Goal: Use online tool/utility: Utilize a website feature to perform a specific function

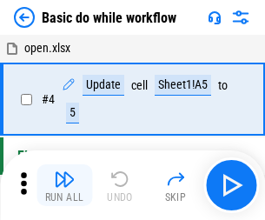
click at [64, 185] on img "button" at bounding box center [64, 178] width 21 height 21
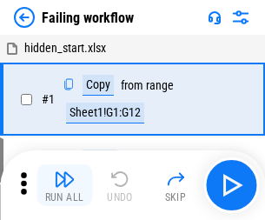
click at [64, 185] on img "button" at bounding box center [64, 178] width 21 height 21
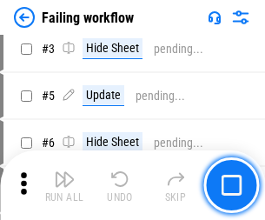
scroll to position [368, 0]
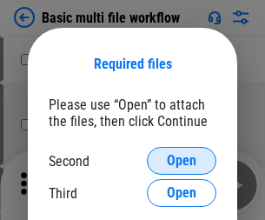
click at [182, 161] on span "Open" at bounding box center [182, 161] width 30 height 14
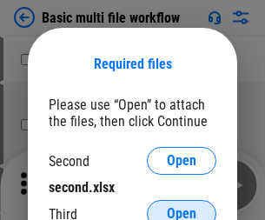
click at [182, 207] on span "Open" at bounding box center [182, 214] width 30 height 14
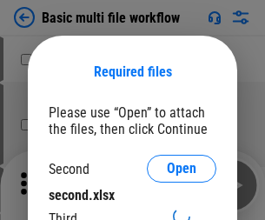
scroll to position [8, 0]
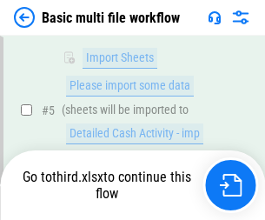
scroll to position [479, 0]
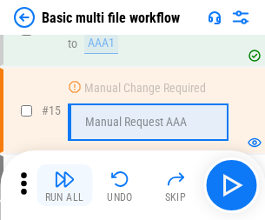
click at [64, 185] on img "button" at bounding box center [64, 178] width 21 height 21
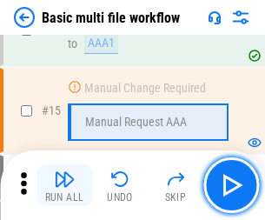
scroll to position [1156, 0]
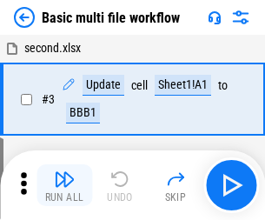
click at [64, 185] on img "button" at bounding box center [64, 178] width 21 height 21
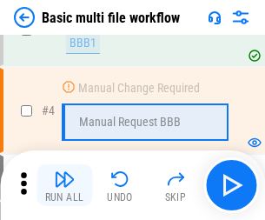
click at [64, 185] on img "button" at bounding box center [64, 178] width 21 height 21
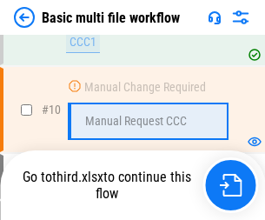
scroll to position [814, 0]
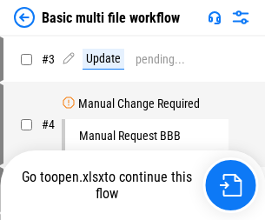
scroll to position [70, 0]
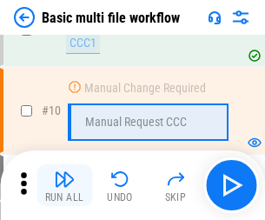
click at [64, 185] on img "button" at bounding box center [64, 178] width 21 height 21
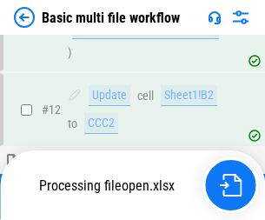
scroll to position [814, 0]
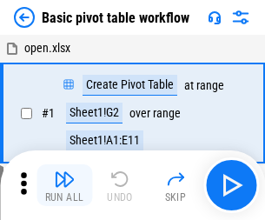
click at [64, 185] on img "button" at bounding box center [64, 178] width 21 height 21
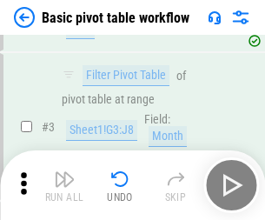
scroll to position [416, 0]
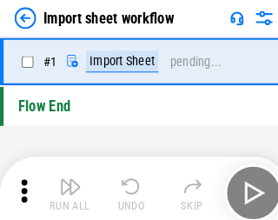
click at [64, 185] on img "button" at bounding box center [67, 178] width 21 height 21
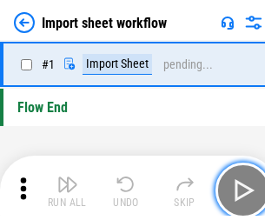
scroll to position [6, 0]
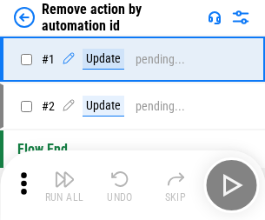
click at [64, 185] on img "button" at bounding box center [64, 178] width 21 height 21
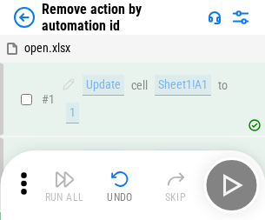
scroll to position [64, 0]
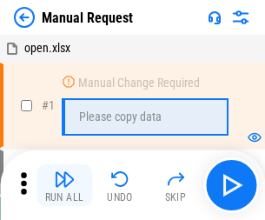
click at [64, 185] on img "button" at bounding box center [64, 178] width 21 height 21
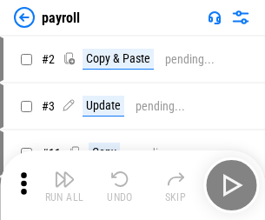
click at [64, 185] on img "button" at bounding box center [64, 178] width 21 height 21
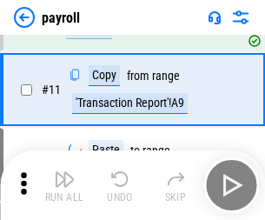
scroll to position [126, 0]
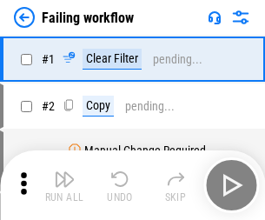
click at [64, 185] on img "button" at bounding box center [64, 178] width 21 height 21
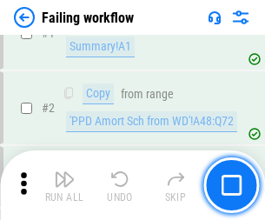
scroll to position [281, 0]
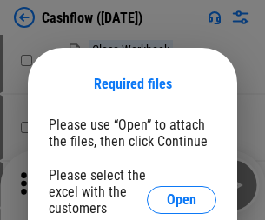
scroll to position [189, 0]
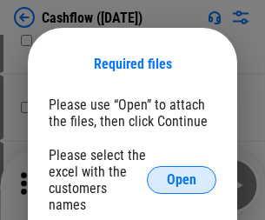
click at [182, 173] on span "Open" at bounding box center [182, 180] width 30 height 14
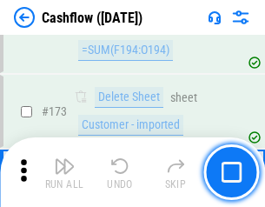
scroll to position [1839, 0]
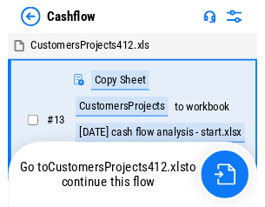
scroll to position [20, 0]
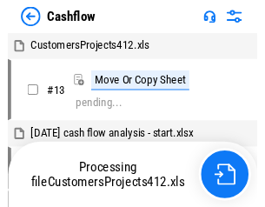
scroll to position [20, 0]
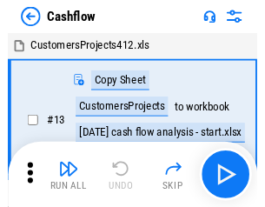
scroll to position [20, 0]
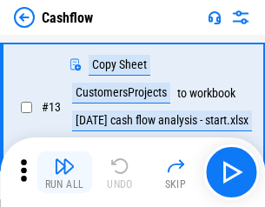
click at [64, 172] on img "button" at bounding box center [64, 165] width 21 height 21
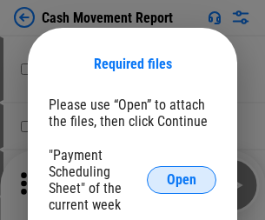
click at [182, 180] on span "Open" at bounding box center [182, 180] width 30 height 14
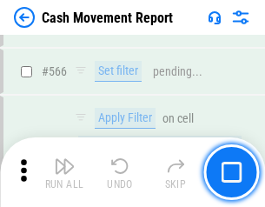
scroll to position [7961, 0]
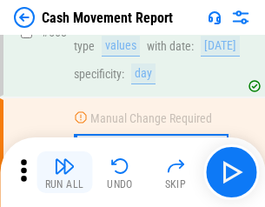
click at [64, 172] on img "button" at bounding box center [64, 165] width 21 height 21
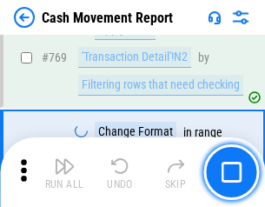
scroll to position [9652, 0]
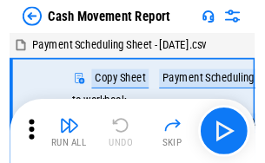
scroll to position [31, 0]
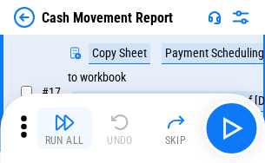
click at [64, 129] on img "button" at bounding box center [64, 122] width 21 height 21
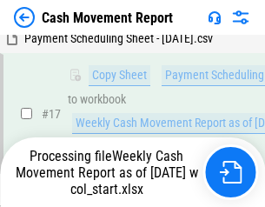
scroll to position [361, 0]
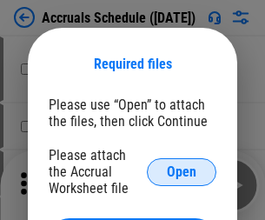
click at [182, 171] on span "Open" at bounding box center [182, 172] width 30 height 14
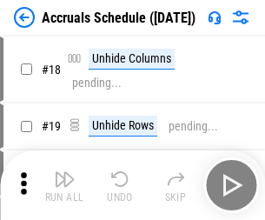
scroll to position [167, 0]
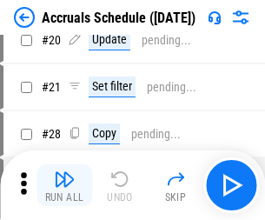
click at [64, 185] on img "button" at bounding box center [64, 178] width 21 height 21
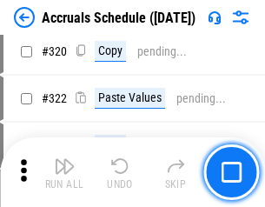
scroll to position [3231, 0]
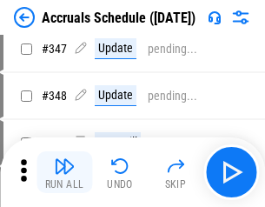
click at [64, 172] on img "button" at bounding box center [64, 165] width 21 height 21
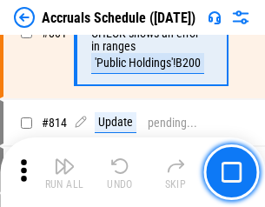
scroll to position [7665, 0]
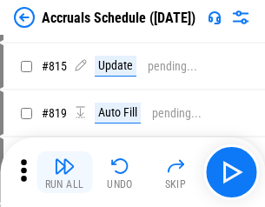
click at [64, 172] on img "button" at bounding box center [64, 165] width 21 height 21
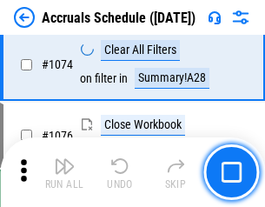
scroll to position [10403, 0]
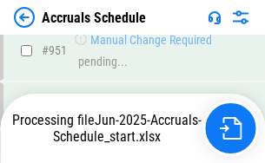
scroll to position [9366, 0]
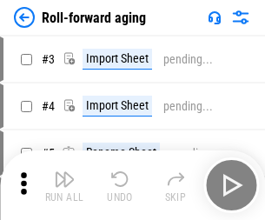
click at [64, 172] on img "button" at bounding box center [64, 178] width 21 height 21
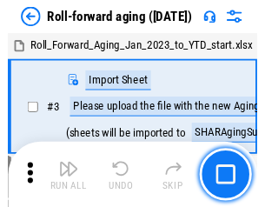
scroll to position [3, 0]
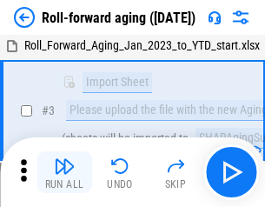
click at [64, 172] on img "button" at bounding box center [64, 165] width 21 height 21
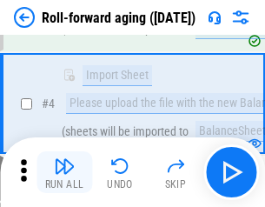
click at [64, 172] on img "button" at bounding box center [64, 165] width 21 height 21
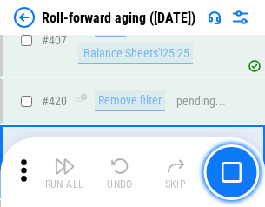
scroll to position [6023, 0]
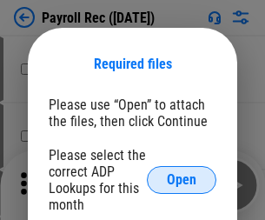
click at [182, 180] on span "Open" at bounding box center [182, 180] width 30 height 14
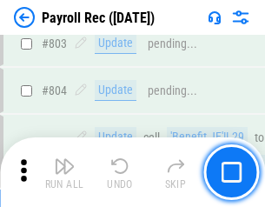
scroll to position [11036, 0]
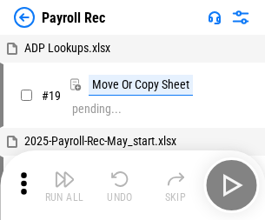
click at [64, 185] on img "button" at bounding box center [64, 178] width 21 height 21
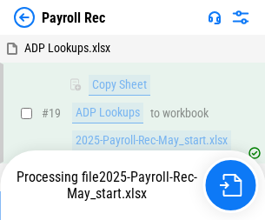
scroll to position [106, 0]
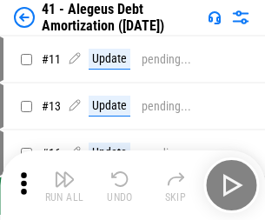
click at [64, 185] on img "button" at bounding box center [64, 178] width 21 height 21
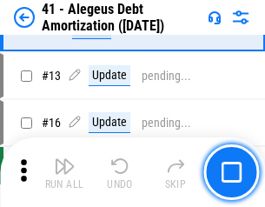
scroll to position [215, 0]
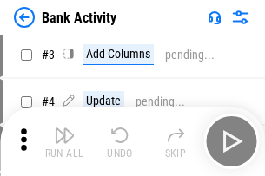
click at [64, 142] on img "button" at bounding box center [64, 135] width 21 height 21
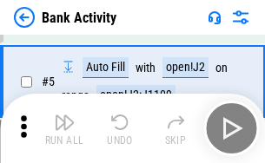
scroll to position [92, 0]
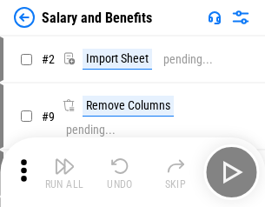
click at [64, 172] on img "button" at bounding box center [64, 165] width 21 height 21
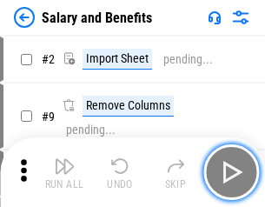
scroll to position [23, 0]
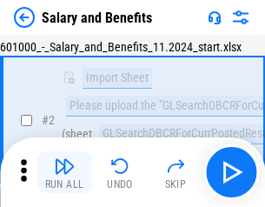
click at [64, 172] on img "button" at bounding box center [64, 165] width 21 height 21
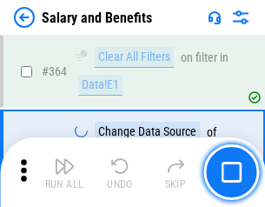
scroll to position [8180, 0]
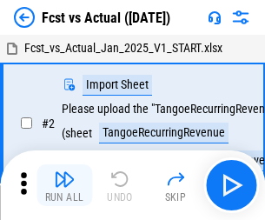
click at [64, 172] on img "button" at bounding box center [64, 178] width 21 height 21
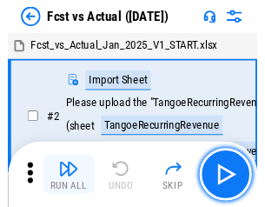
scroll to position [23, 0]
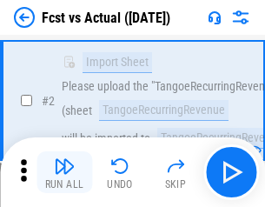
click at [64, 172] on img "button" at bounding box center [64, 165] width 21 height 21
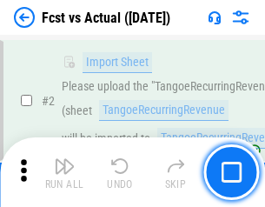
scroll to position [162, 0]
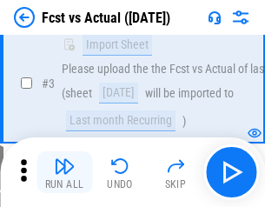
click at [64, 172] on img "button" at bounding box center [64, 165] width 21 height 21
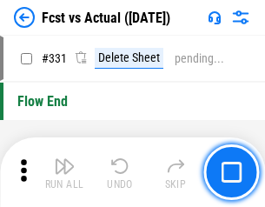
scroll to position [8314, 0]
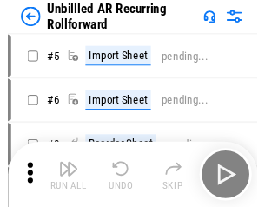
scroll to position [37, 0]
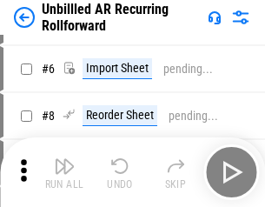
click at [64, 172] on img "button" at bounding box center [64, 165] width 21 height 21
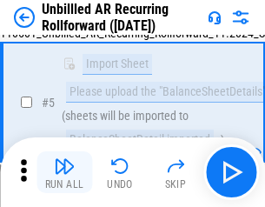
click at [64, 172] on img "button" at bounding box center [64, 165] width 21 height 21
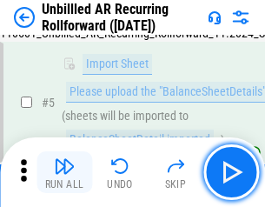
scroll to position [163, 0]
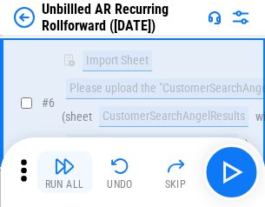
click at [64, 172] on img "button" at bounding box center [64, 165] width 21 height 21
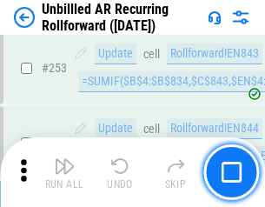
scroll to position [5900, 0]
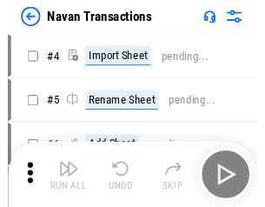
scroll to position [28, 0]
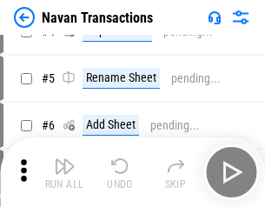
click at [64, 172] on img "button" at bounding box center [64, 165] width 21 height 21
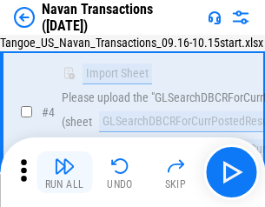
click at [64, 172] on img "button" at bounding box center [64, 165] width 21 height 21
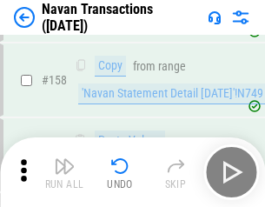
scroll to position [5632, 0]
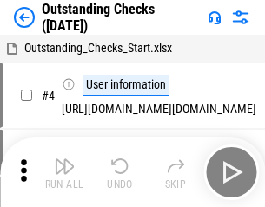
click at [64, 172] on img "button" at bounding box center [64, 165] width 21 height 21
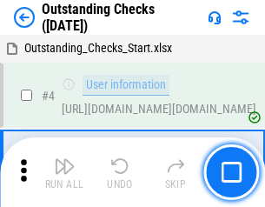
scroll to position [73, 0]
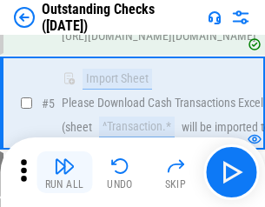
click at [64, 172] on img "button" at bounding box center [64, 165] width 21 height 21
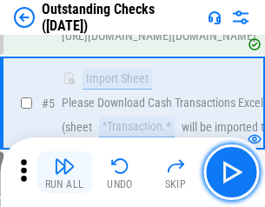
scroll to position [182, 0]
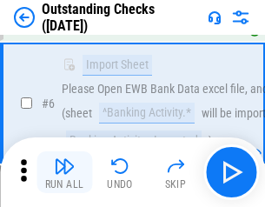
click at [64, 172] on img "button" at bounding box center [64, 165] width 21 height 21
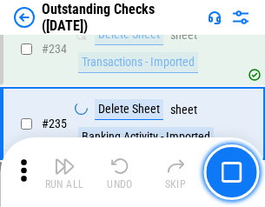
scroll to position [5275, 0]
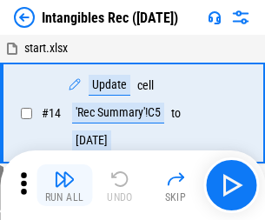
click at [64, 185] on img "button" at bounding box center [64, 178] width 21 height 21
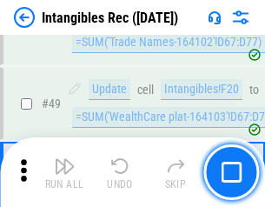
scroll to position [677, 0]
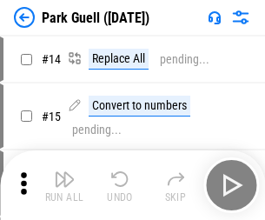
click at [64, 172] on img "button" at bounding box center [64, 178] width 21 height 21
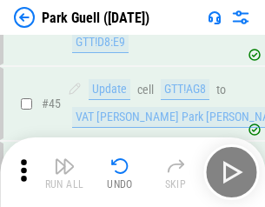
scroll to position [2172, 0]
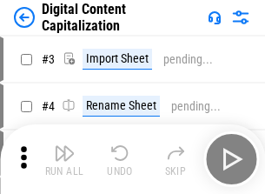
click at [64, 146] on img "button" at bounding box center [64, 152] width 21 height 21
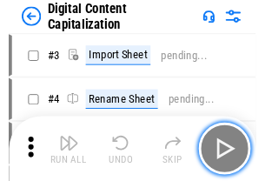
scroll to position [50, 0]
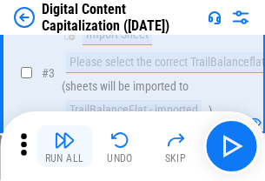
click at [64, 146] on img "button" at bounding box center [64, 139] width 21 height 21
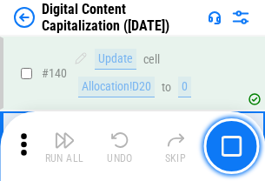
scroll to position [1842, 0]
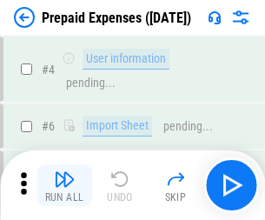
click at [64, 172] on img "button" at bounding box center [64, 178] width 21 height 21
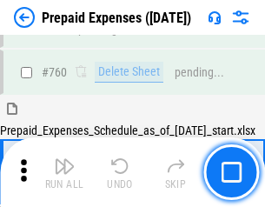
scroll to position [4814, 0]
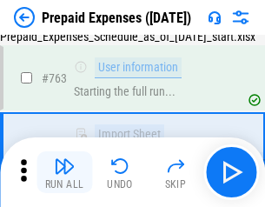
click at [64, 172] on img "button" at bounding box center [64, 165] width 21 height 21
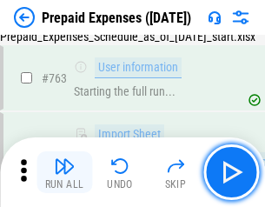
scroll to position [4917, 0]
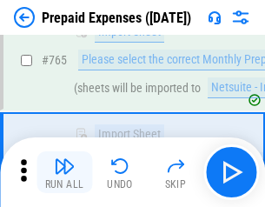
click at [64, 172] on img "button" at bounding box center [64, 165] width 21 height 21
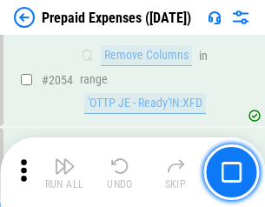
scroll to position [18157, 0]
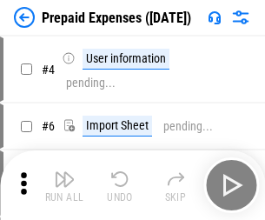
click at [64, 185] on img "button" at bounding box center [64, 178] width 21 height 21
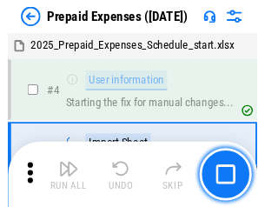
scroll to position [76, 0]
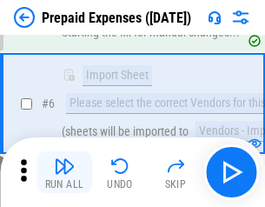
click at [64, 172] on img "button" at bounding box center [64, 165] width 21 height 21
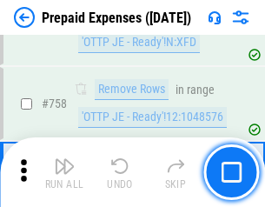
scroll to position [6189, 0]
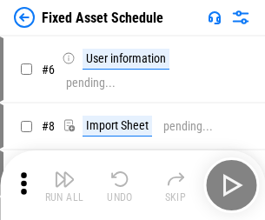
click at [64, 185] on img "button" at bounding box center [64, 178] width 21 height 21
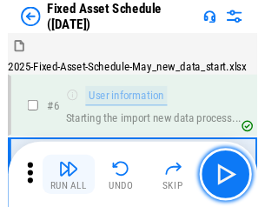
scroll to position [94, 0]
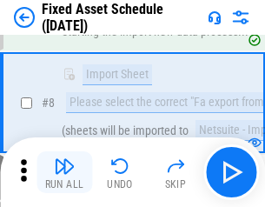
click at [64, 172] on img "button" at bounding box center [64, 165] width 21 height 21
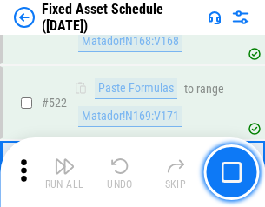
scroll to position [6037, 0]
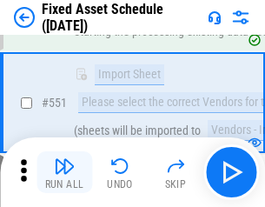
click at [64, 172] on img "button" at bounding box center [64, 165] width 21 height 21
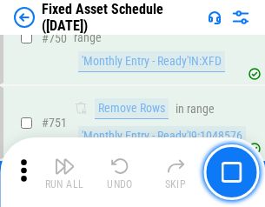
scroll to position [8468, 0]
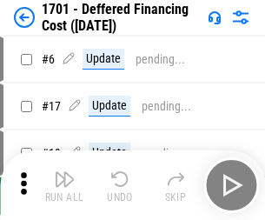
click at [64, 185] on img "button" at bounding box center [64, 178] width 21 height 21
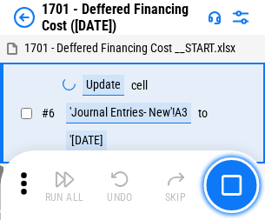
scroll to position [208, 0]
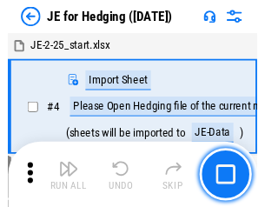
scroll to position [3, 0]
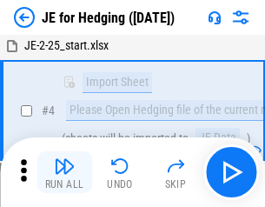
click at [64, 172] on img "button" at bounding box center [64, 165] width 21 height 21
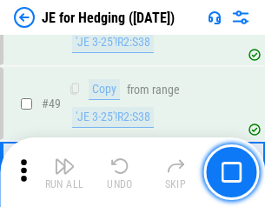
scroll to position [1125, 0]
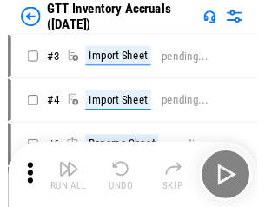
scroll to position [3, 0]
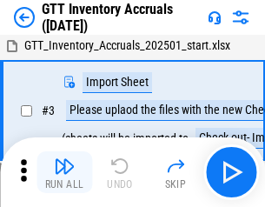
click at [64, 172] on img "button" at bounding box center [64, 165] width 21 height 21
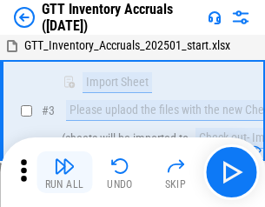
click at [64, 172] on img "button" at bounding box center [64, 165] width 21 height 21
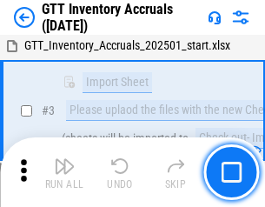
scroll to position [112, 0]
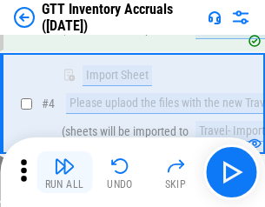
click at [64, 172] on img "button" at bounding box center [64, 165] width 21 height 21
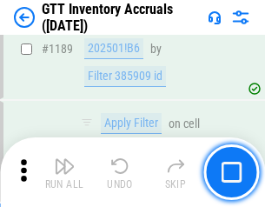
scroll to position [14184, 0]
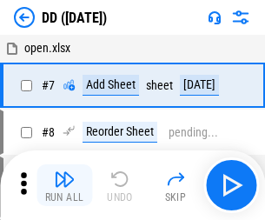
click at [64, 185] on img "button" at bounding box center [64, 178] width 21 height 21
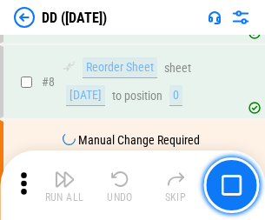
scroll to position [168, 0]
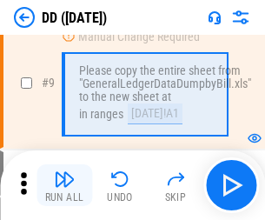
click at [64, 185] on img "button" at bounding box center [64, 178] width 21 height 21
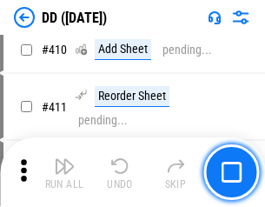
scroll to position [7772, 0]
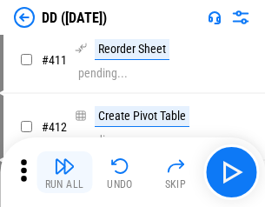
click at [64, 172] on img "button" at bounding box center [64, 165] width 21 height 21
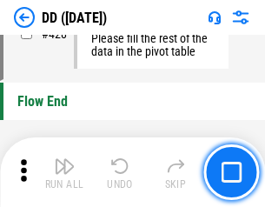
scroll to position [8314, 0]
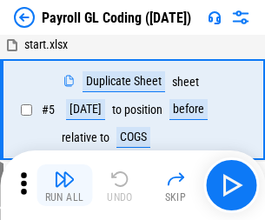
click at [64, 185] on img "button" at bounding box center [64, 178] width 21 height 21
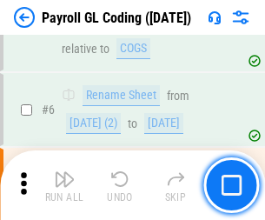
scroll to position [208, 0]
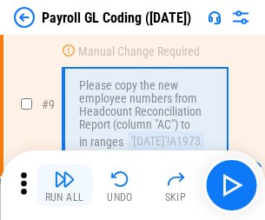
click at [64, 185] on img "button" at bounding box center [64, 178] width 21 height 21
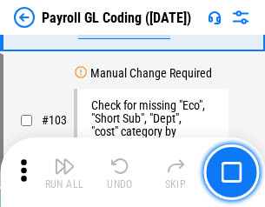
scroll to position [4075, 0]
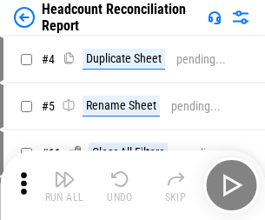
click at [64, 185] on img "button" at bounding box center [64, 178] width 21 height 21
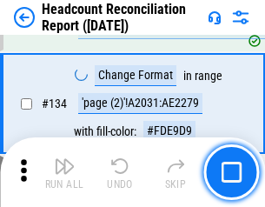
scroll to position [2088, 0]
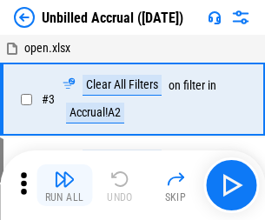
click at [64, 185] on img "button" at bounding box center [64, 178] width 21 height 21
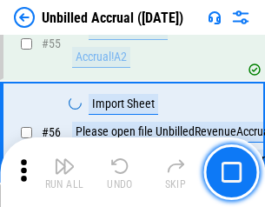
scroll to position [1814, 0]
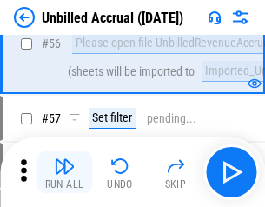
click at [64, 172] on img "button" at bounding box center [64, 165] width 21 height 21
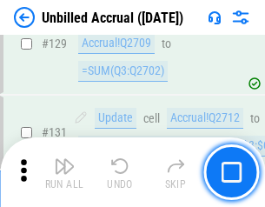
scroll to position [5174, 0]
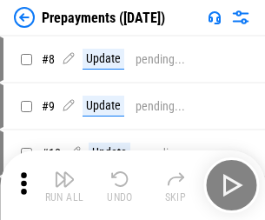
click at [64, 185] on img "button" at bounding box center [64, 178] width 21 height 21
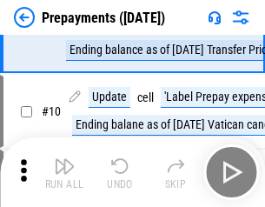
scroll to position [109, 0]
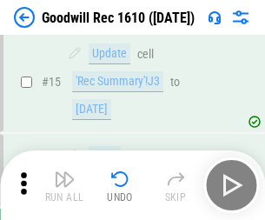
scroll to position [297, 0]
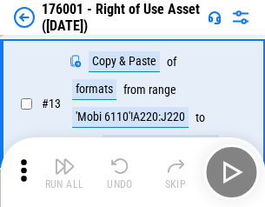
scroll to position [112, 0]
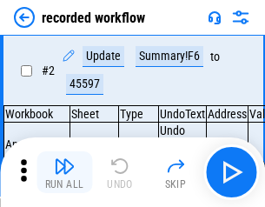
click at [64, 172] on img "button" at bounding box center [64, 165] width 21 height 21
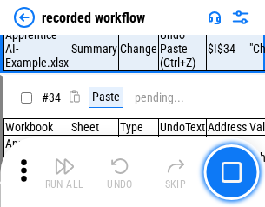
scroll to position [5429, 0]
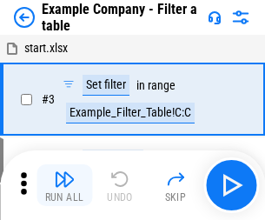
click at [64, 185] on img "button" at bounding box center [64, 178] width 21 height 21
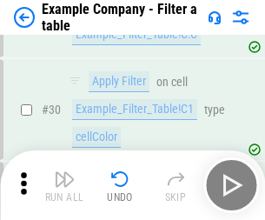
scroll to position [1589, 0]
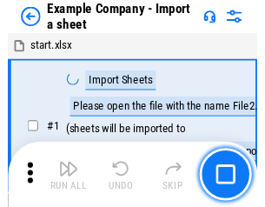
scroll to position [27, 0]
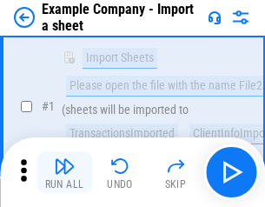
click at [64, 172] on img "button" at bounding box center [64, 165] width 21 height 21
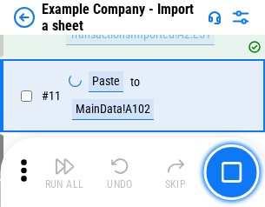
scroll to position [384, 0]
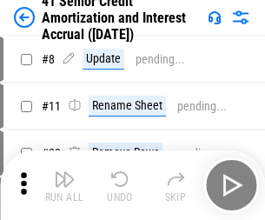
click at [64, 172] on img "button" at bounding box center [64, 178] width 21 height 21
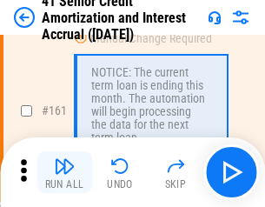
click at [64, 172] on img "button" at bounding box center [64, 165] width 21 height 21
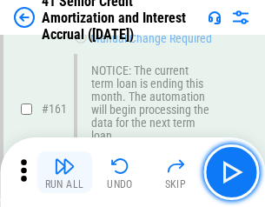
scroll to position [1858, 0]
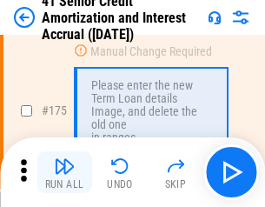
click at [64, 172] on img "button" at bounding box center [64, 165] width 21 height 21
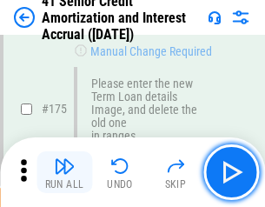
scroll to position [2034, 0]
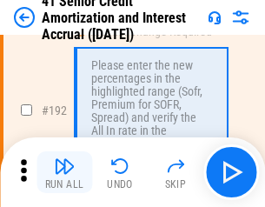
click at [64, 172] on img "button" at bounding box center [64, 165] width 21 height 21
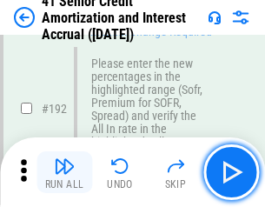
scroll to position [2217, 0]
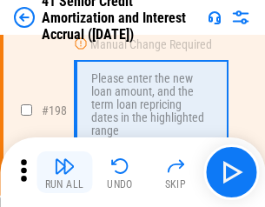
click at [64, 172] on img "button" at bounding box center [64, 165] width 21 height 21
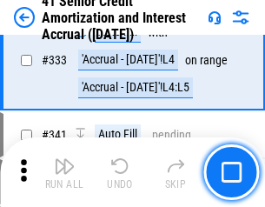
scroll to position [4437, 0]
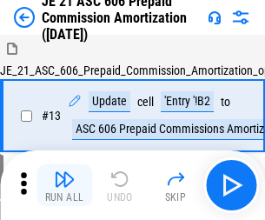
click at [64, 172] on img "button" at bounding box center [64, 178] width 21 height 21
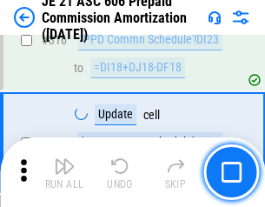
scroll to position [3243, 0]
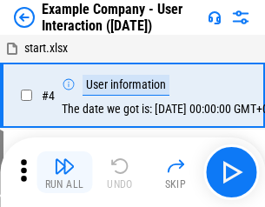
click at [64, 172] on img "button" at bounding box center [64, 165] width 21 height 21
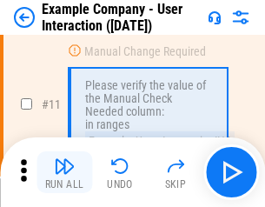
click at [64, 172] on img "button" at bounding box center [64, 165] width 21 height 21
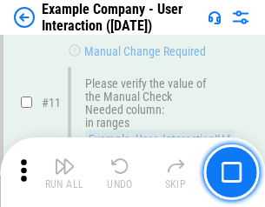
scroll to position [376, 0]
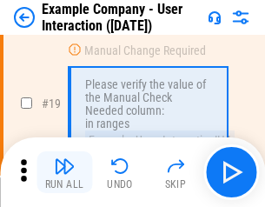
click at [64, 172] on img "button" at bounding box center [64, 165] width 21 height 21
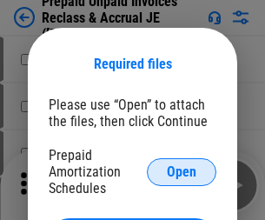
click at [182, 171] on span "Open" at bounding box center [182, 172] width 30 height 14
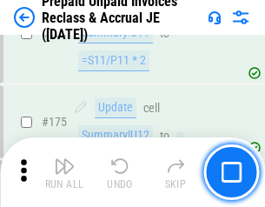
scroll to position [2345, 0]
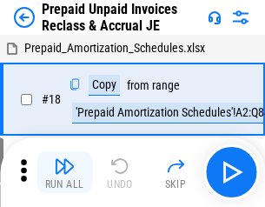
click at [64, 172] on img "button" at bounding box center [64, 165] width 21 height 21
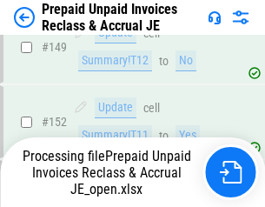
scroll to position [2256, 0]
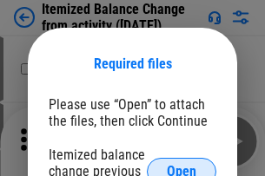
click at [182, 165] on span "Open" at bounding box center [182, 172] width 30 height 14
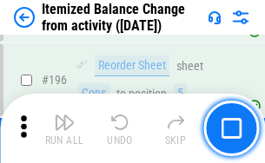
scroll to position [3343, 0]
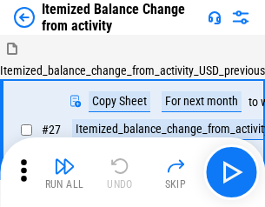
scroll to position [27, 0]
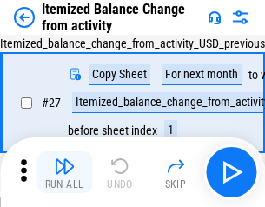
click at [64, 172] on img "button" at bounding box center [64, 165] width 21 height 21
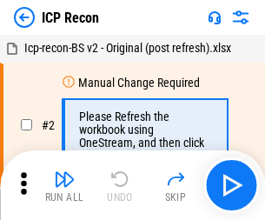
scroll to position [8, 0]
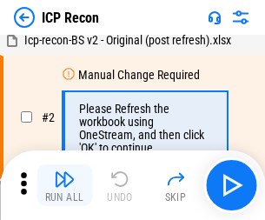
click at [64, 185] on img "button" at bounding box center [64, 178] width 21 height 21
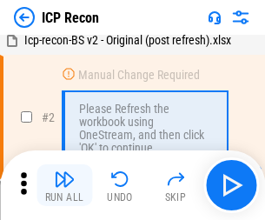
click at [64, 185] on img "button" at bounding box center [64, 178] width 21 height 21
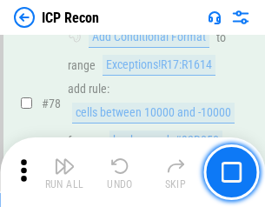
scroll to position [1702, 0]
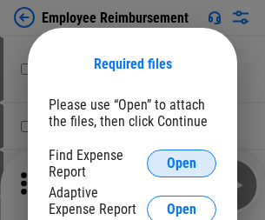
click at [182, 163] on span "Open" at bounding box center [182, 163] width 30 height 14
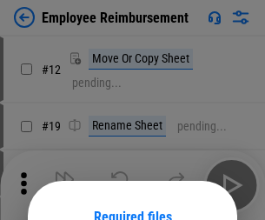
scroll to position [153, 0]
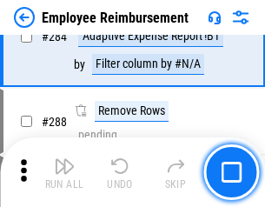
scroll to position [4721, 0]
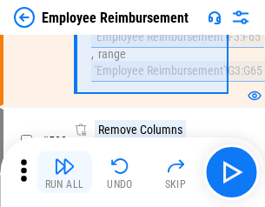
click at [64, 172] on img "button" at bounding box center [64, 165] width 21 height 21
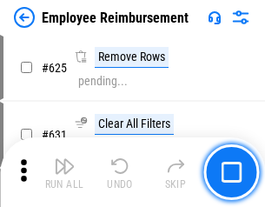
scroll to position [10400, 0]
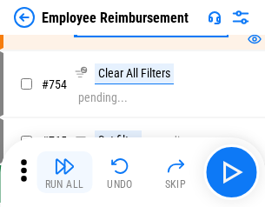
click at [64, 172] on img "button" at bounding box center [64, 165] width 21 height 21
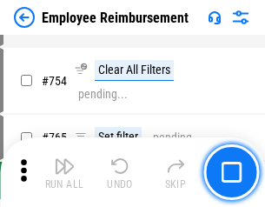
scroll to position [12186, 0]
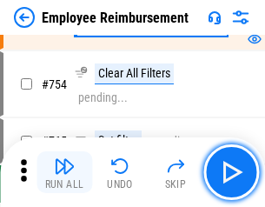
click at [64, 172] on img "button" at bounding box center [64, 165] width 21 height 21
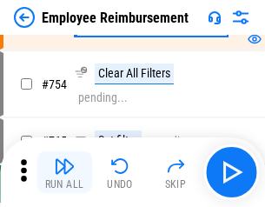
click at [64, 172] on img "button" at bounding box center [64, 165] width 21 height 21
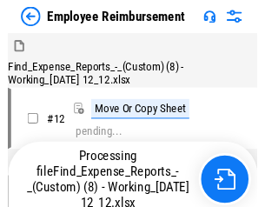
scroll to position [59, 0]
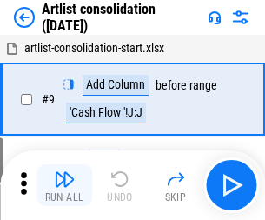
click at [64, 185] on img "button" at bounding box center [64, 178] width 21 height 21
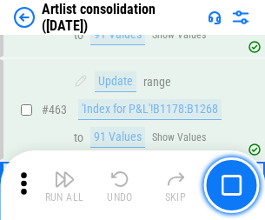
scroll to position [7606, 0]
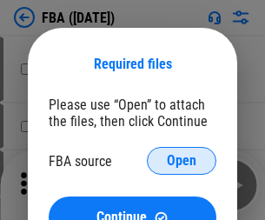
click at [182, 161] on span "Open" at bounding box center [182, 161] width 30 height 14
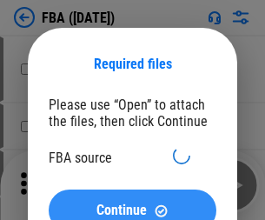
click at [132, 203] on span "Continue" at bounding box center [121, 210] width 50 height 14
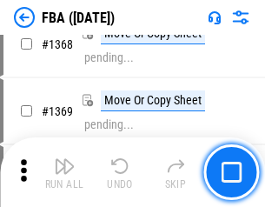
scroll to position [18654, 0]
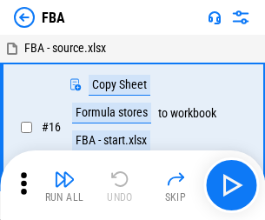
scroll to position [17, 0]
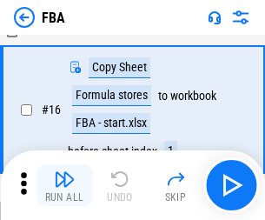
click at [64, 185] on img "button" at bounding box center [64, 178] width 21 height 21
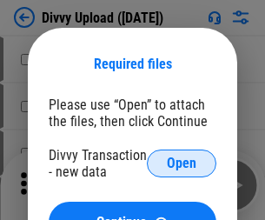
click at [182, 163] on span "Open" at bounding box center [182, 163] width 30 height 14
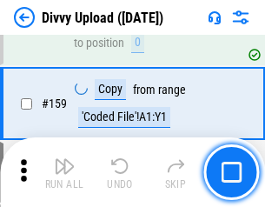
scroll to position [1799, 0]
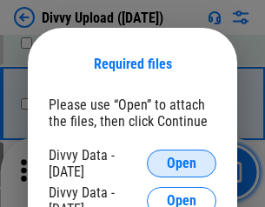
click at [182, 163] on span "Open" at bounding box center [182, 163] width 30 height 14
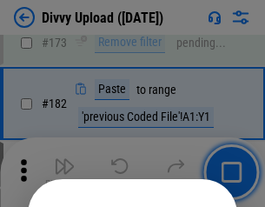
scroll to position [1950, 0]
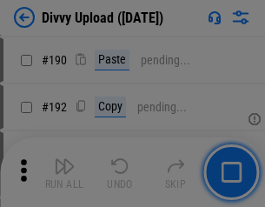
scroll to position [2192, 0]
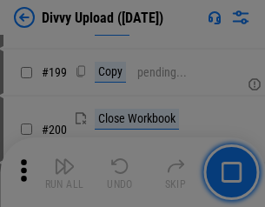
scroll to position [2526, 0]
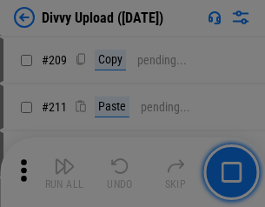
scroll to position [2950, 0]
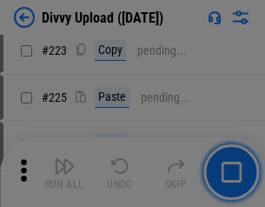
scroll to position [3466, 0]
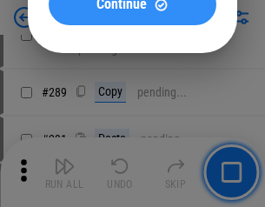
click at [132, 11] on span "Continue" at bounding box center [121, 4] width 50 height 14
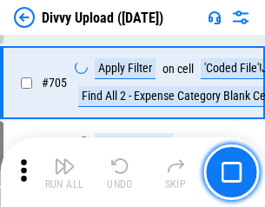
scroll to position [11882, 0]
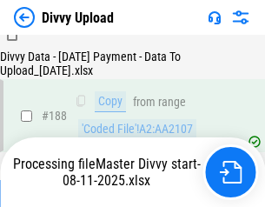
scroll to position [2045, 0]
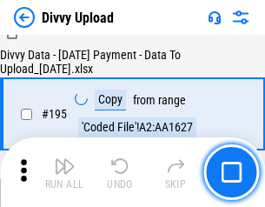
scroll to position [2428, 0]
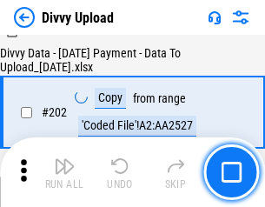
scroll to position [2811, 0]
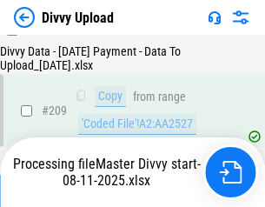
scroll to position [3194, 0]
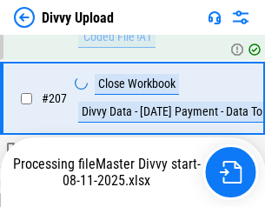
scroll to position [3093, 0]
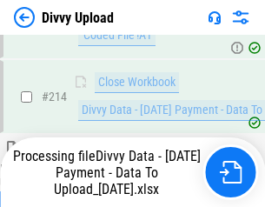
scroll to position [3476, 0]
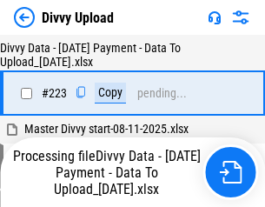
scroll to position [3974, 0]
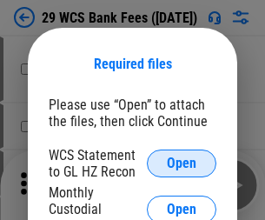
click at [182, 163] on span "Open" at bounding box center [182, 163] width 30 height 14
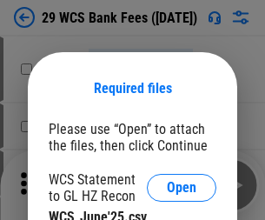
scroll to position [24, 0]
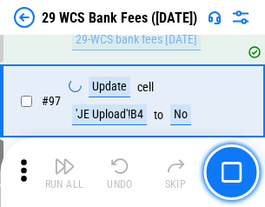
scroll to position [1693, 0]
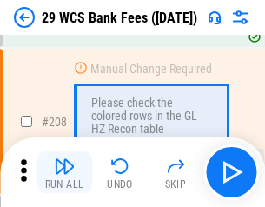
click at [64, 172] on img "button" at bounding box center [64, 165] width 21 height 21
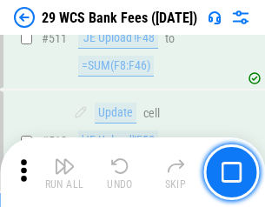
scroll to position [8739, 0]
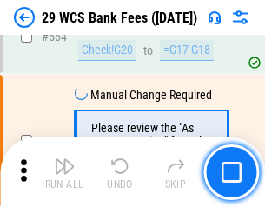
click at [64, 172] on img "button" at bounding box center [64, 165] width 21 height 21
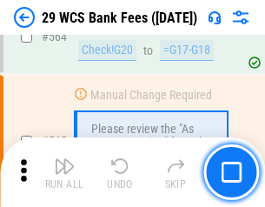
scroll to position [9394, 0]
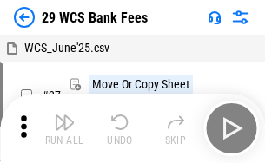
click at [64, 129] on img "button" at bounding box center [64, 122] width 21 height 21
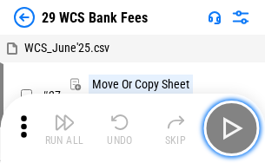
scroll to position [31, 0]
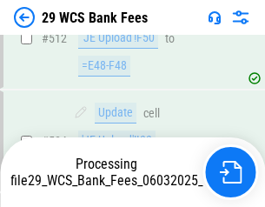
scroll to position [8992, 0]
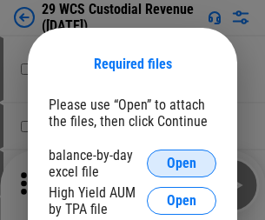
click at [182, 163] on span "Open" at bounding box center [182, 163] width 30 height 14
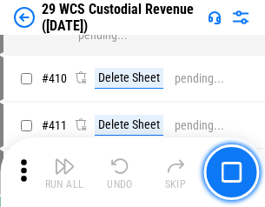
scroll to position [8045, 0]
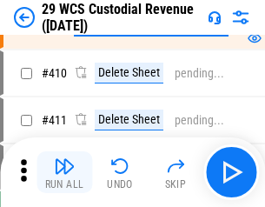
click at [64, 172] on img "button" at bounding box center [64, 165] width 21 height 21
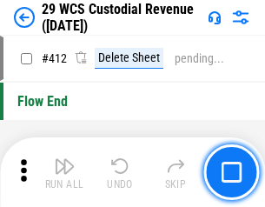
scroll to position [8295, 0]
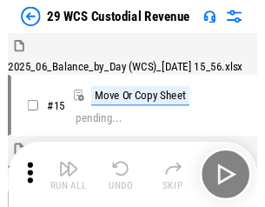
scroll to position [42, 0]
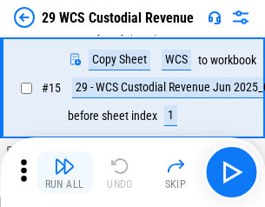
click at [64, 172] on img "button" at bounding box center [64, 165] width 21 height 21
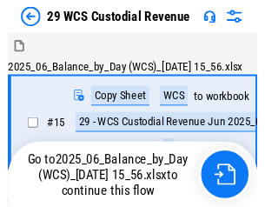
scroll to position [42, 0]
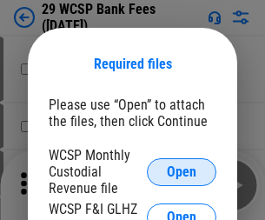
click at [182, 171] on span "Open" at bounding box center [182, 172] width 30 height 14
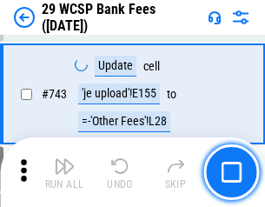
scroll to position [8753, 0]
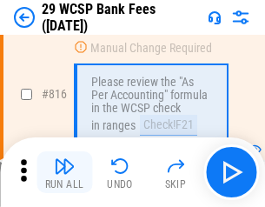
click at [64, 172] on img "button" at bounding box center [64, 165] width 21 height 21
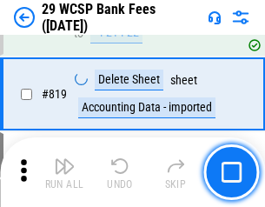
scroll to position [10612, 0]
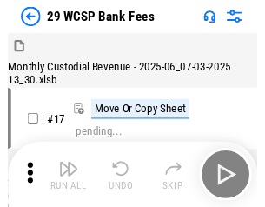
scroll to position [42, 0]
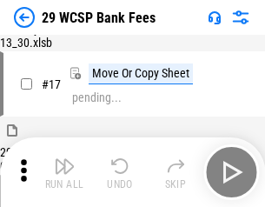
click at [64, 172] on img "button" at bounding box center [64, 165] width 21 height 21
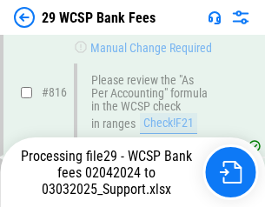
scroll to position [10680, 0]
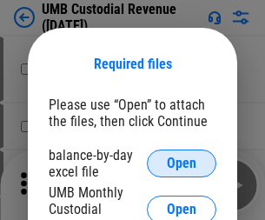
click at [182, 163] on span "Open" at bounding box center [182, 163] width 30 height 14
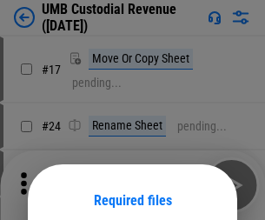
scroll to position [136, 0]
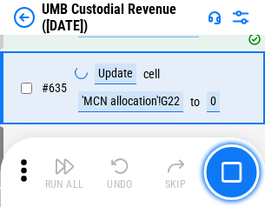
scroll to position [9090, 0]
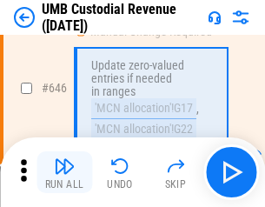
click at [64, 172] on img "button" at bounding box center [64, 165] width 21 height 21
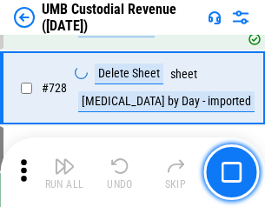
scroll to position [10715, 0]
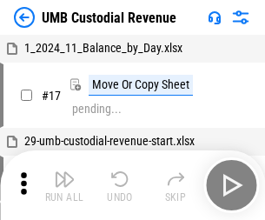
scroll to position [13, 0]
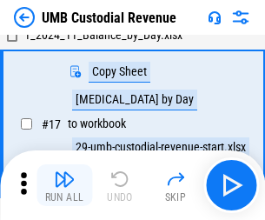
click at [64, 185] on img "button" at bounding box center [64, 178] width 21 height 21
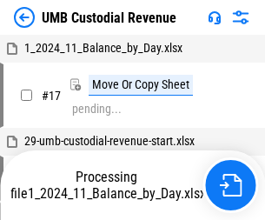
scroll to position [13, 0]
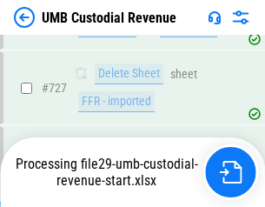
scroll to position [10675, 0]
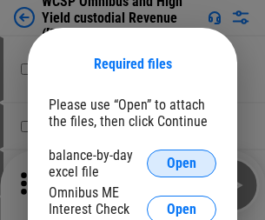
click at [182, 163] on span "Open" at bounding box center [182, 163] width 30 height 14
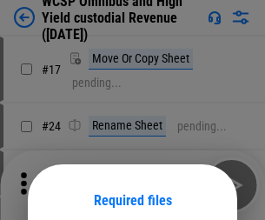
scroll to position [136, 0]
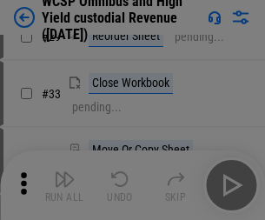
scroll to position [397, 0]
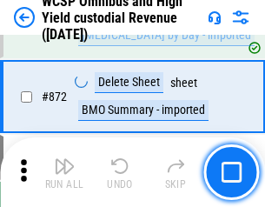
scroll to position [14701, 0]
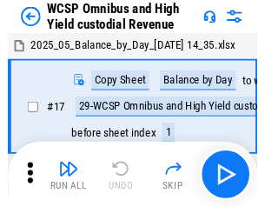
scroll to position [10, 0]
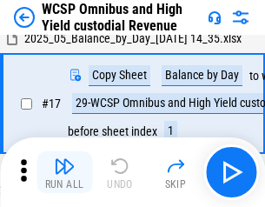
click at [64, 172] on img "button" at bounding box center [64, 165] width 21 height 21
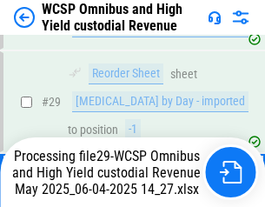
scroll to position [361, 0]
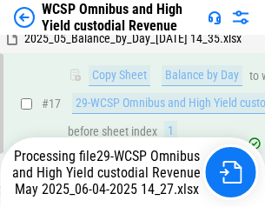
scroll to position [361, 0]
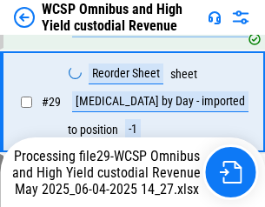
scroll to position [361, 0]
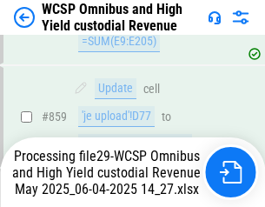
scroll to position [14661, 0]
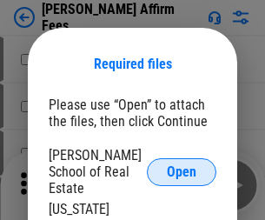
click at [182, 165] on span "Open" at bounding box center [182, 172] width 30 height 14
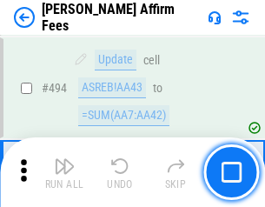
scroll to position [4723, 0]
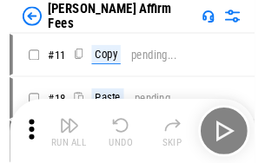
scroll to position [17, 0]
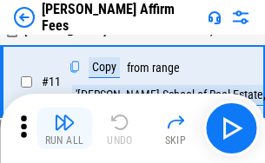
click at [64, 129] on img "button" at bounding box center [64, 122] width 21 height 21
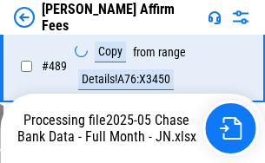
scroll to position [4555, 0]
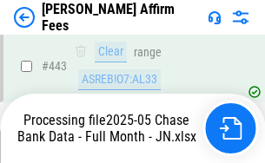
scroll to position [4555, 0]
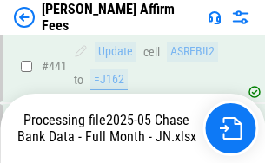
scroll to position [4555, 0]
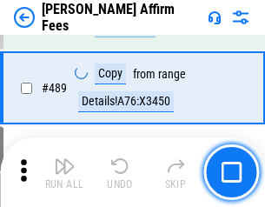
scroll to position [4534, 0]
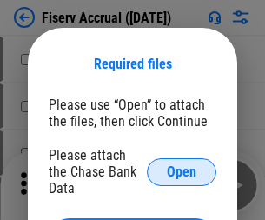
click at [182, 165] on span "Open" at bounding box center [182, 172] width 30 height 14
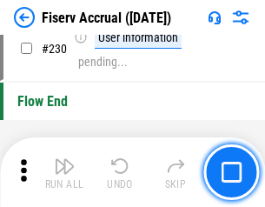
scroll to position [5504, 0]
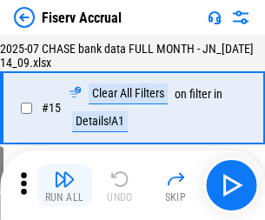
click at [64, 185] on img "button" at bounding box center [64, 178] width 21 height 21
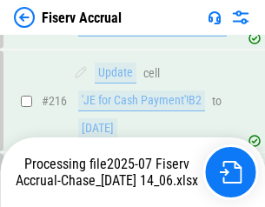
scroll to position [5484, 0]
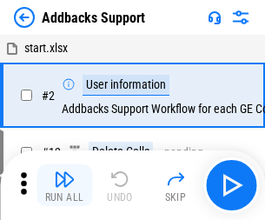
click at [64, 172] on img "button" at bounding box center [64, 178] width 21 height 21
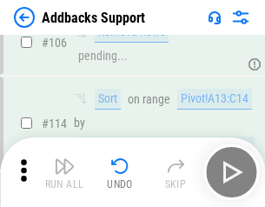
scroll to position [1265, 0]
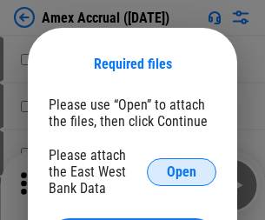
click at [182, 171] on span "Open" at bounding box center [182, 172] width 30 height 14
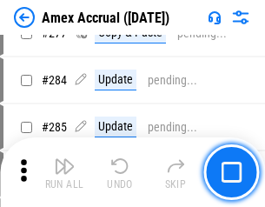
scroll to position [4522, 0]
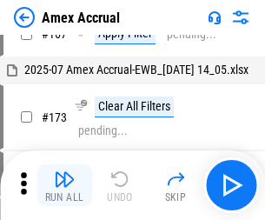
click at [64, 185] on img "button" at bounding box center [64, 178] width 21 height 21
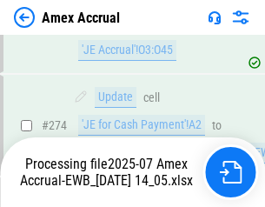
scroll to position [4961, 0]
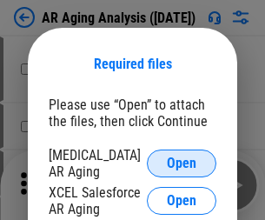
click at [182, 161] on span "Open" at bounding box center [182, 163] width 30 height 14
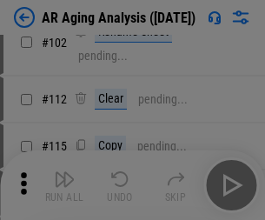
scroll to position [239, 0]
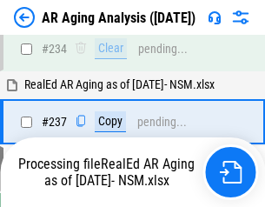
scroll to position [2692, 0]
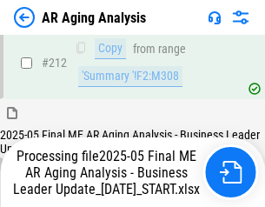
scroll to position [2672, 0]
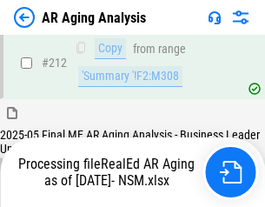
scroll to position [2598, 0]
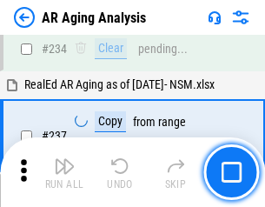
scroll to position [2672, 0]
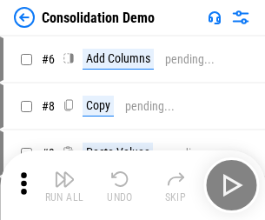
click at [64, 185] on img "button" at bounding box center [64, 178] width 21 height 21
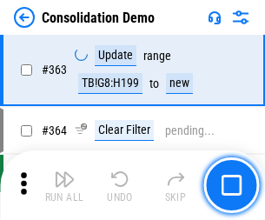
scroll to position [5822, 0]
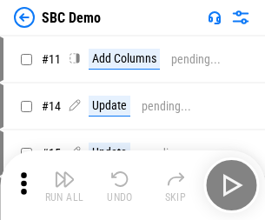
click at [64, 185] on img "button" at bounding box center [64, 178] width 21 height 21
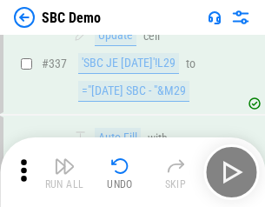
scroll to position [4569, 0]
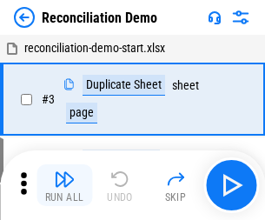
click at [64, 185] on img "button" at bounding box center [64, 178] width 21 height 21
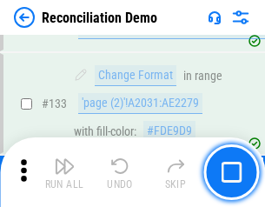
scroll to position [2063, 0]
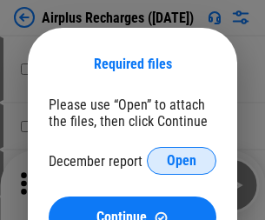
click at [182, 161] on span "Open" at bounding box center [182, 161] width 30 height 14
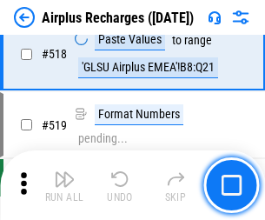
scroll to position [7475, 0]
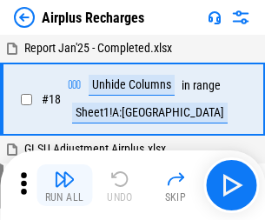
click at [64, 185] on img "button" at bounding box center [64, 178] width 21 height 21
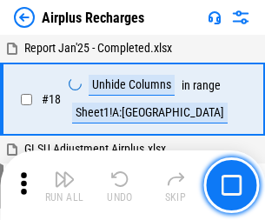
scroll to position [76, 0]
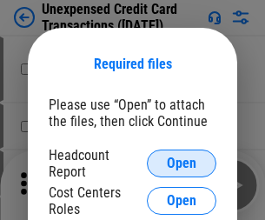
click at [182, 163] on span "Open" at bounding box center [182, 163] width 30 height 14
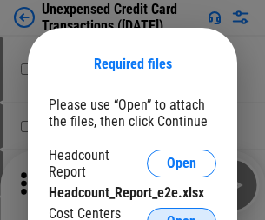
click at [182, 215] on span "Open" at bounding box center [182, 222] width 30 height 14
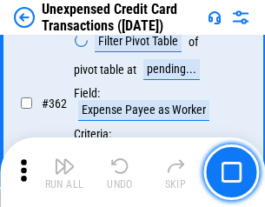
scroll to position [4467, 0]
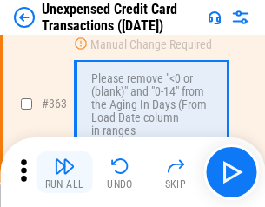
click at [64, 172] on img "button" at bounding box center [64, 165] width 21 height 21
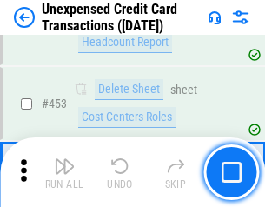
scroll to position [5924, 0]
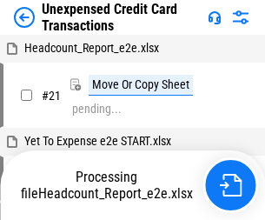
scroll to position [27, 0]
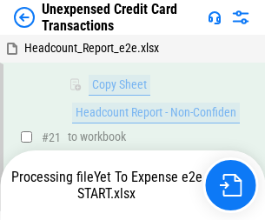
scroll to position [371, 0]
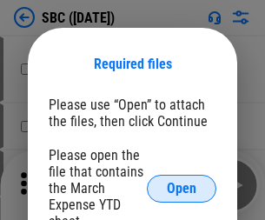
click at [182, 188] on span "Open" at bounding box center [182, 189] width 30 height 14
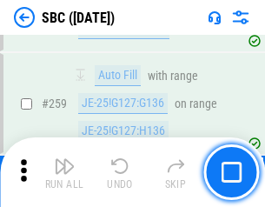
scroll to position [3394, 0]
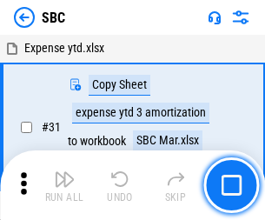
scroll to position [17, 0]
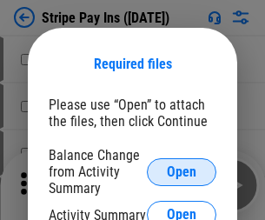
click at [182, 171] on span "Open" at bounding box center [182, 172] width 30 height 14
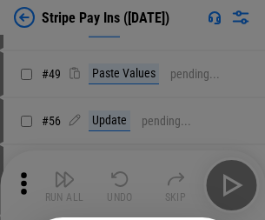
scroll to position [315, 0]
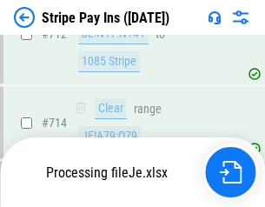
scroll to position [8902, 0]
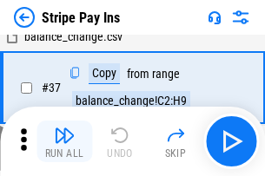
click at [64, 142] on img "button" at bounding box center [64, 135] width 21 height 21
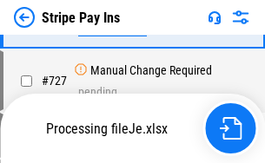
scroll to position [8967, 0]
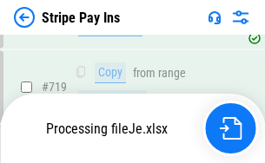
scroll to position [8967, 0]
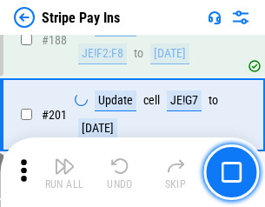
scroll to position [2474, 0]
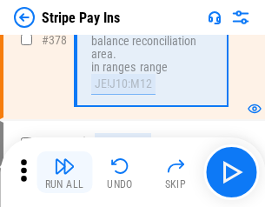
click at [64, 172] on img "button" at bounding box center [64, 165] width 21 height 21
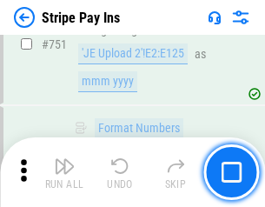
scroll to position [8945, 0]
